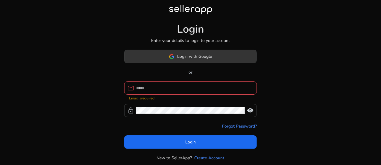
click at [220, 61] on span at bounding box center [191, 56] width 132 height 14
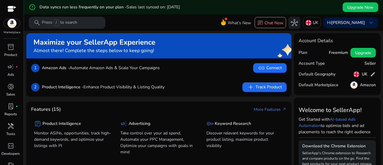
click at [93, 26] on div "search Press / to search" at bounding box center [67, 23] width 77 height 12
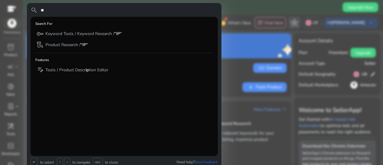
type input "*"
type input "*****"
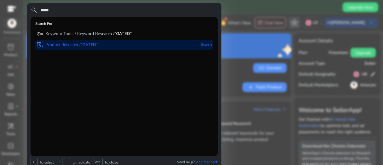
click at [121, 41] on div "lab_research Product Research / “GATED“ Search" at bounding box center [124, 45] width 178 height 10
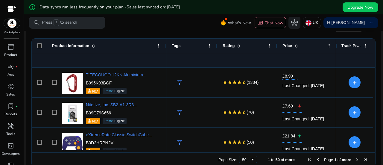
scroll to position [141, 0]
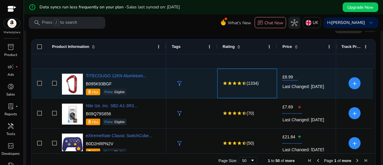
click at [271, 87] on div "star star star star star_half (1334)" at bounding box center [247, 83] width 49 height 29
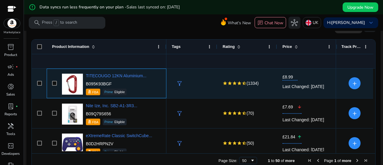
click at [73, 80] on img at bounding box center [72, 84] width 21 height 21
click at [89, 83] on p "B095K93BGF" at bounding box center [116, 84] width 61 height 6
copy p "B095K93BGF"
